Goal: Book appointment/travel/reservation

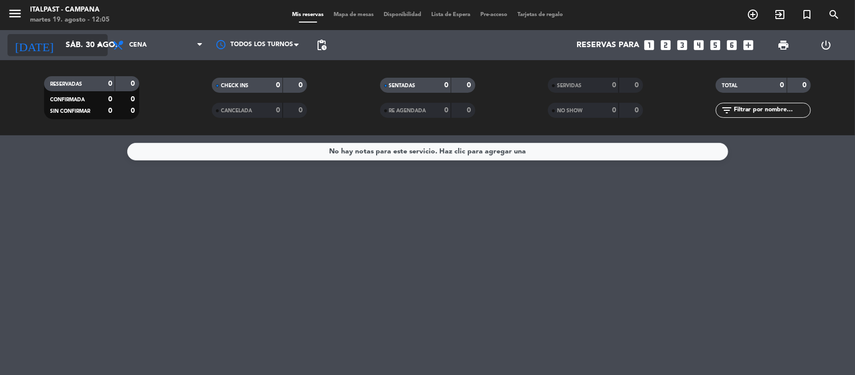
click at [61, 36] on input "sáb. 30 ago." at bounding box center [114, 46] width 106 height 20
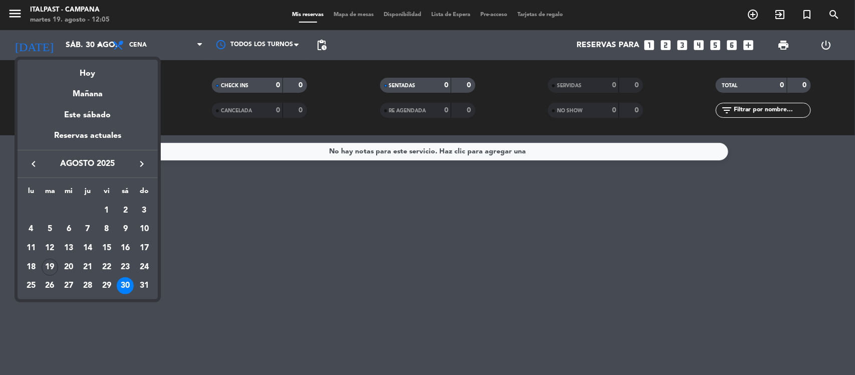
click at [141, 161] on icon "keyboard_arrow_right" at bounding box center [142, 164] width 12 height 12
click at [106, 265] on div "19" at bounding box center [106, 267] width 17 height 17
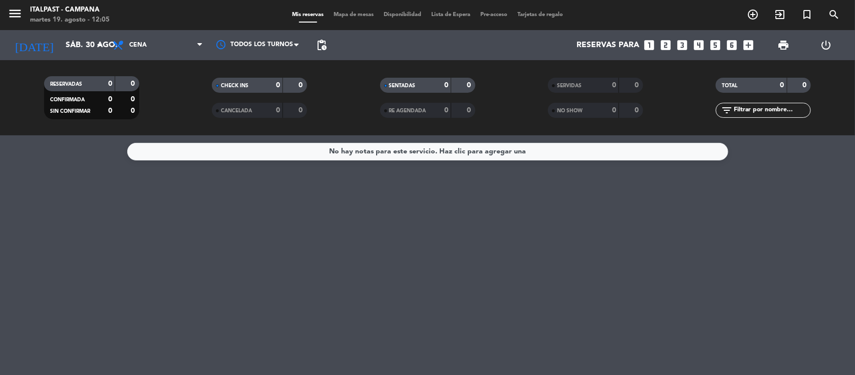
type input "vie. [DATE]"
click at [164, 45] on span "Cena" at bounding box center [158, 45] width 100 height 22
click at [161, 90] on div "menu Italpast - [PERSON_NAME] martes 19. agosto - 12:05 Mis reservas Mapa de me…" at bounding box center [427, 67] width 855 height 135
click at [161, 46] on span "Almuerzo" at bounding box center [146, 45] width 35 height 7
click at [156, 113] on div "menu Italpast - [PERSON_NAME] martes 19. agosto - 12:05 Mis reservas Mapa de me…" at bounding box center [427, 67] width 855 height 135
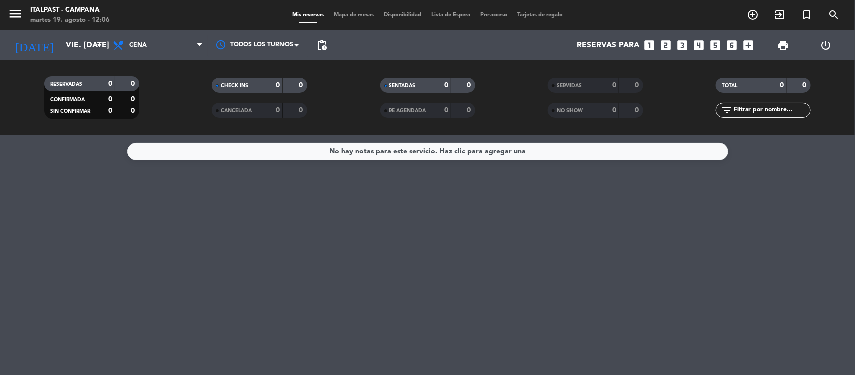
click at [353, 15] on span "Mapa de mesas" at bounding box center [354, 15] width 50 height 6
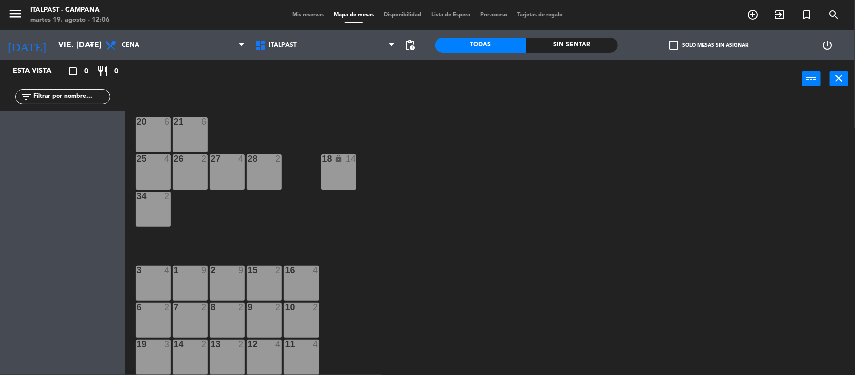
click at [337, 173] on div "18 lock 14" at bounding box center [338, 171] width 35 height 35
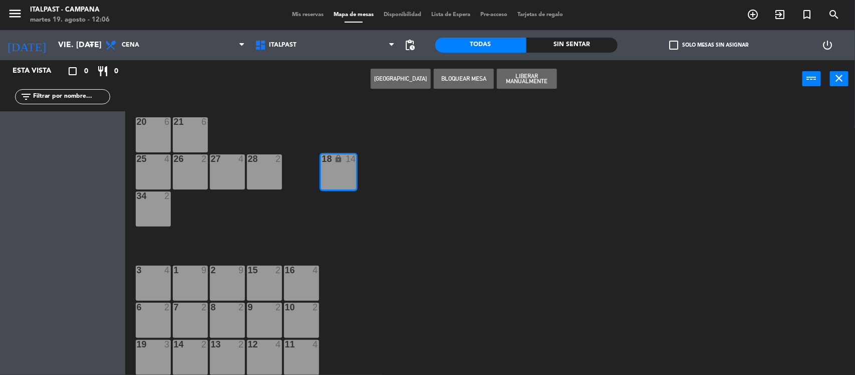
click at [393, 78] on button "[GEOGRAPHIC_DATA]" at bounding box center [401, 79] width 60 height 20
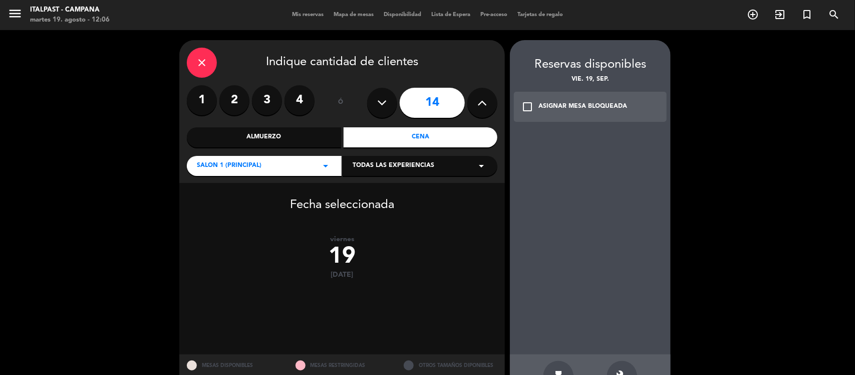
click at [527, 104] on icon "check_box_outline_blank" at bounding box center [528, 107] width 12 height 12
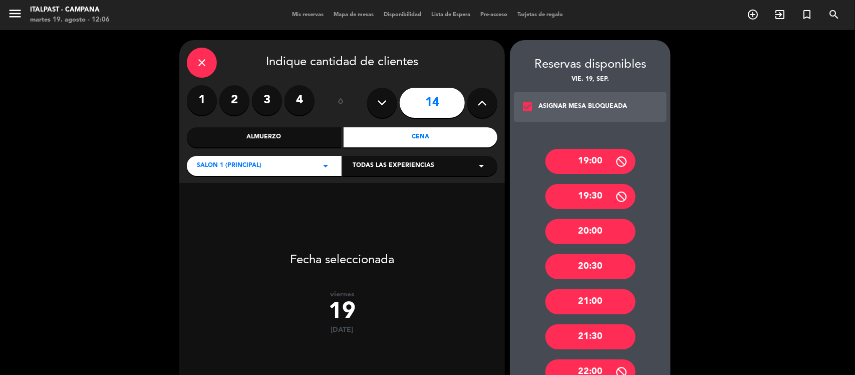
click at [584, 229] on div "20:00" at bounding box center [591, 231] width 90 height 25
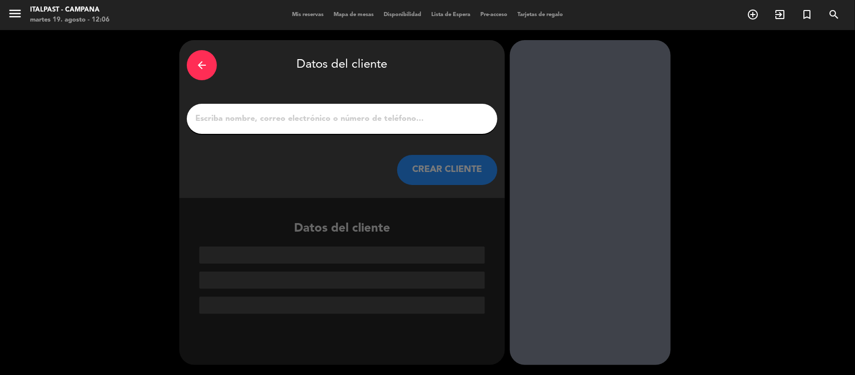
click at [206, 118] on input "1" at bounding box center [342, 119] width 296 height 14
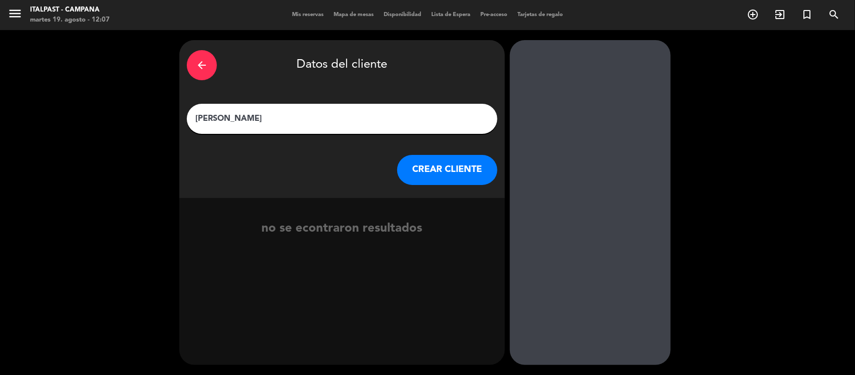
type input "[PERSON_NAME]"
click at [424, 171] on button "CREAR CLIENTE" at bounding box center [447, 170] width 100 height 30
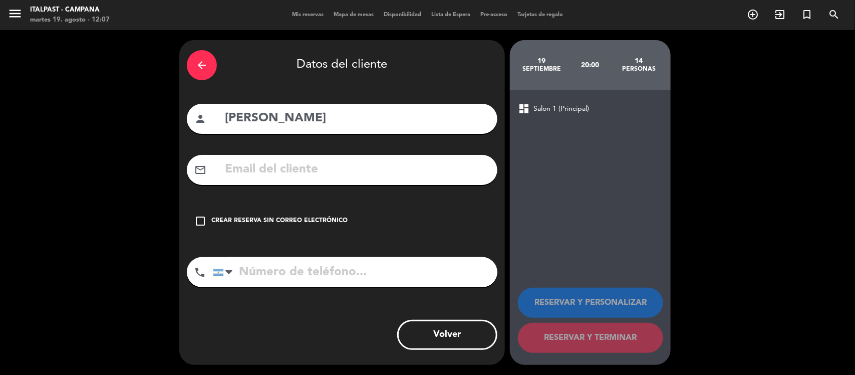
click at [202, 216] on icon "check_box_outline_blank" at bounding box center [200, 221] width 12 height 12
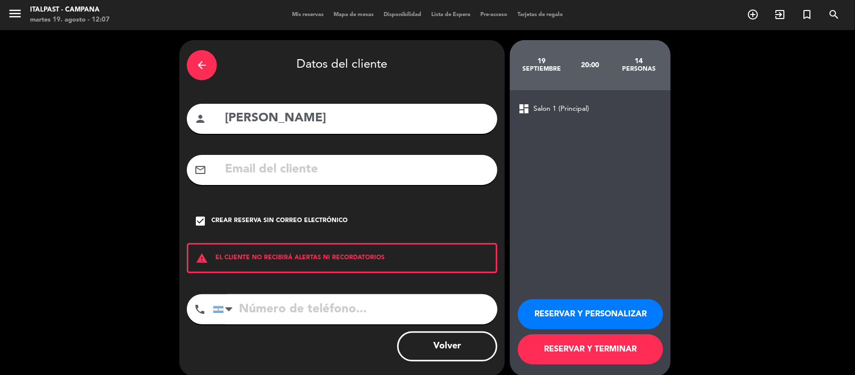
click at [247, 306] on input "tel" at bounding box center [355, 309] width 285 height 30
type input "3489524706"
click at [555, 350] on button "RESERVAR Y TERMINAR" at bounding box center [590, 349] width 145 height 30
